Goal: Transaction & Acquisition: Purchase product/service

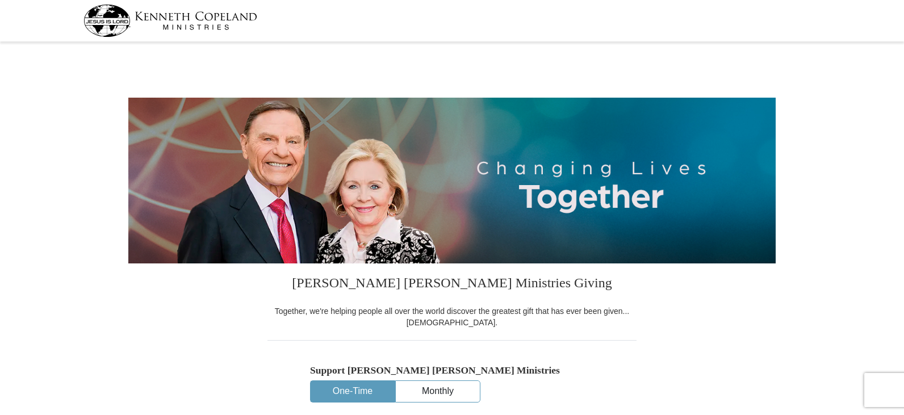
select select "NM"
click at [354, 393] on button "One-Time" at bounding box center [353, 391] width 84 height 21
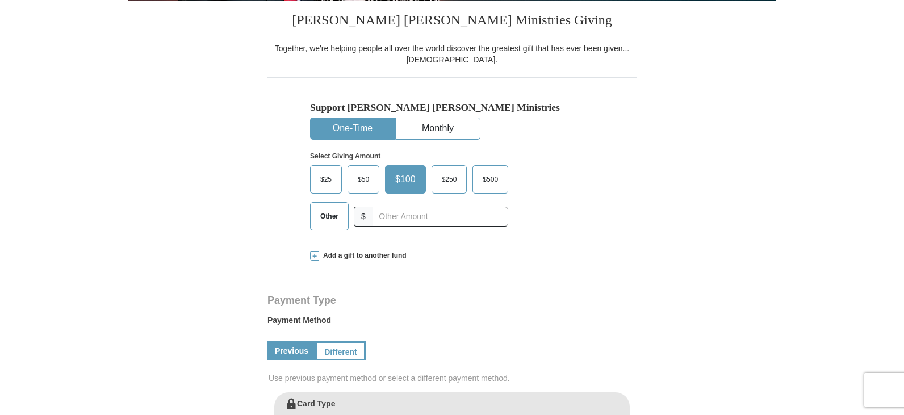
scroll to position [266, 0]
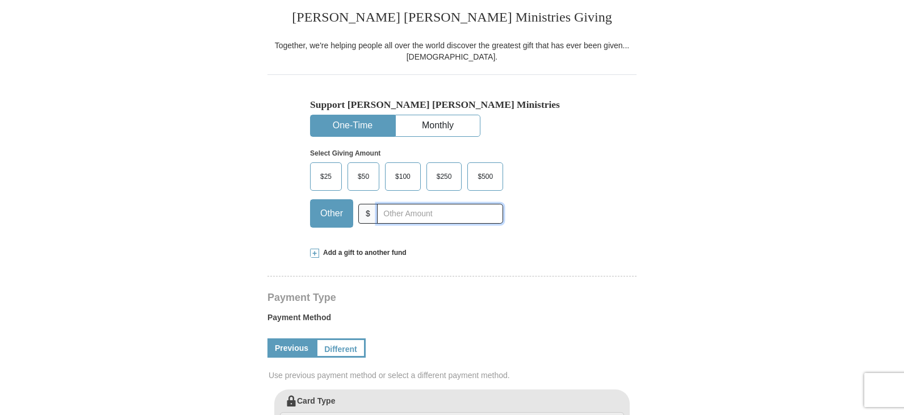
click at [382, 212] on input "text" at bounding box center [440, 214] width 126 height 20
type input "350"
click at [354, 252] on span "Add a gift to another fund" at bounding box center [362, 253] width 87 height 10
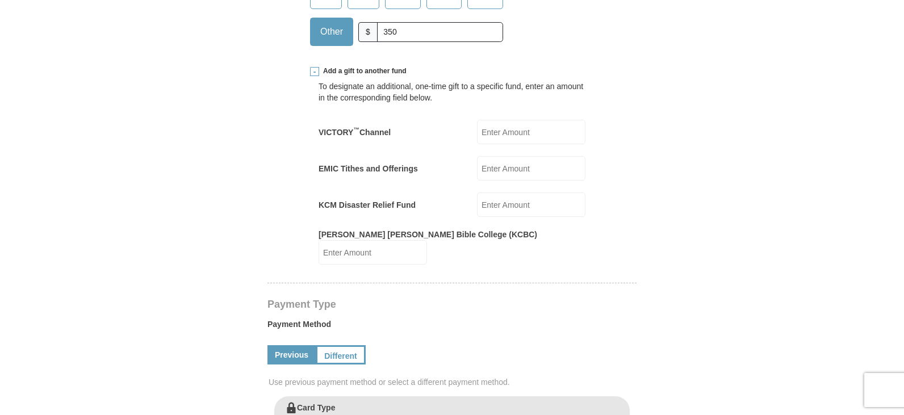
scroll to position [454, 0]
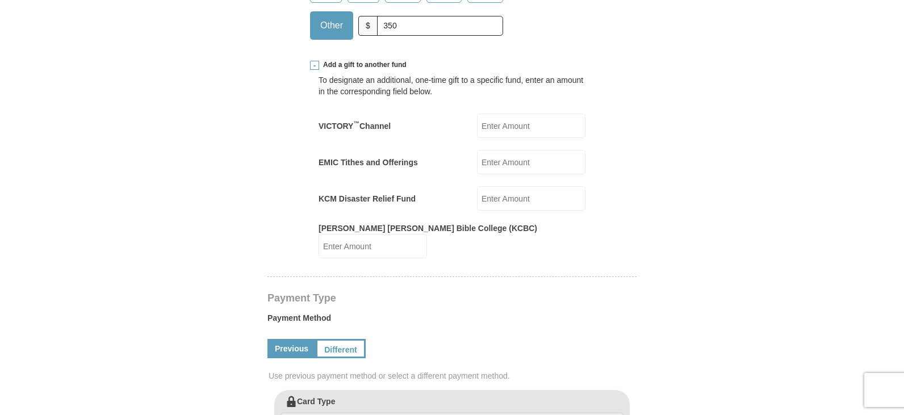
click at [499, 202] on input "KCM Disaster Relief Fund" at bounding box center [531, 198] width 108 height 24
type input "100"
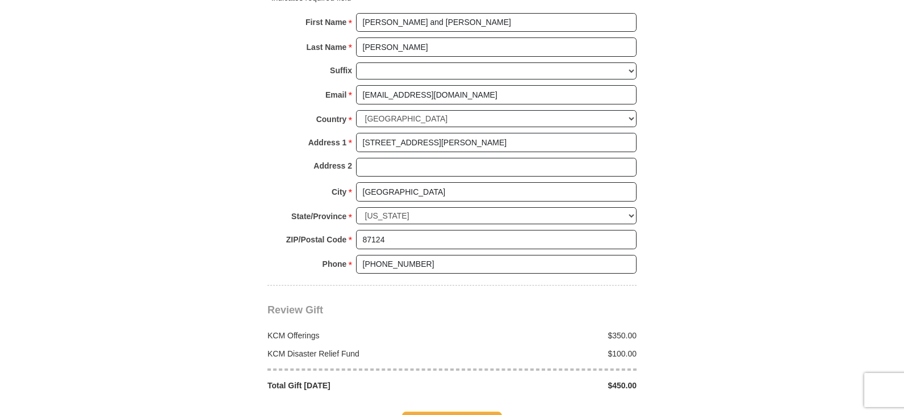
scroll to position [972, 0]
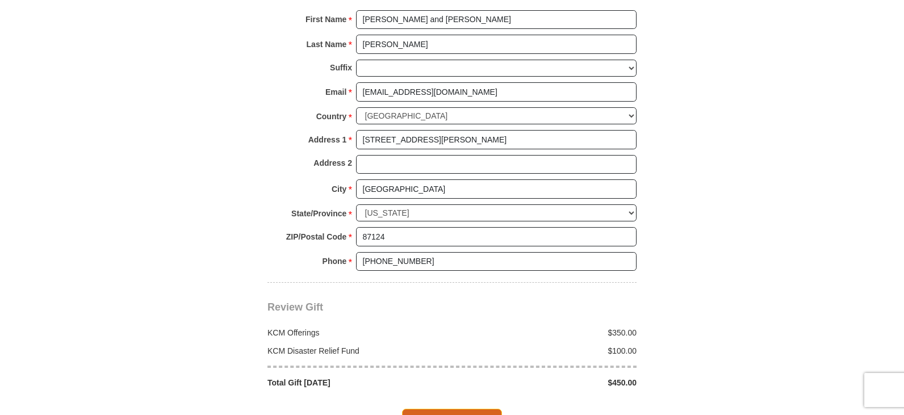
click at [462, 409] on span "Complete Your Gift" at bounding box center [452, 421] width 101 height 24
